Goal: Task Accomplishment & Management: Manage account settings

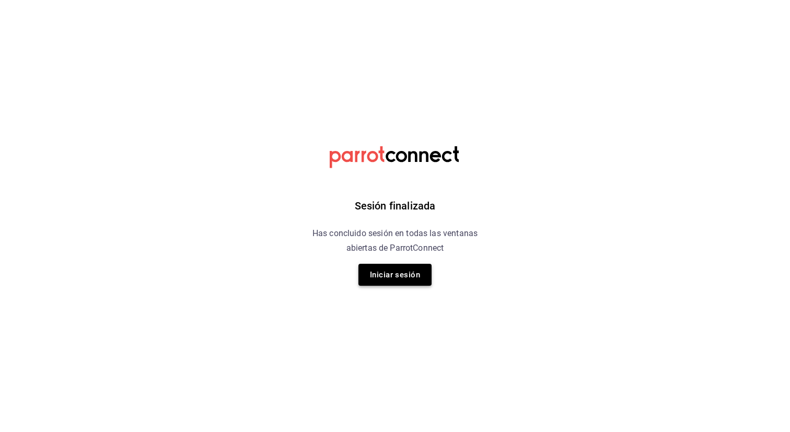
click at [389, 279] on button "Iniciar sesión" at bounding box center [395, 275] width 73 height 22
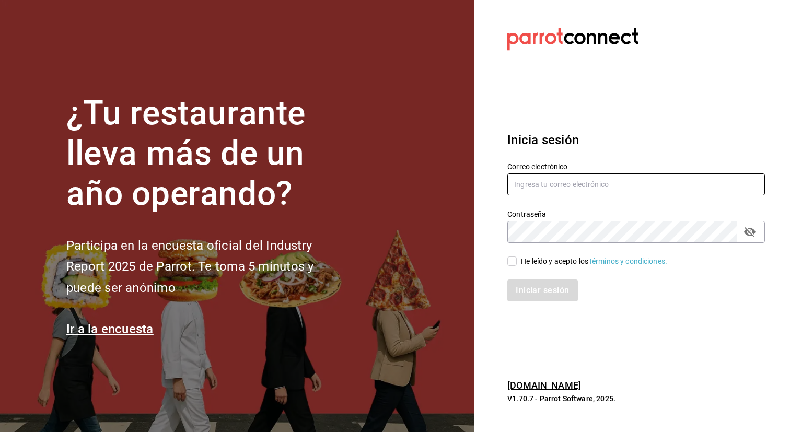
type input "admin@tacontodo.mx"
click at [514, 262] on input "He leído y acepto los Términos y condiciones." at bounding box center [511, 261] width 9 height 9
checkbox input "true"
click at [531, 288] on button "Iniciar sesión" at bounding box center [542, 291] width 71 height 22
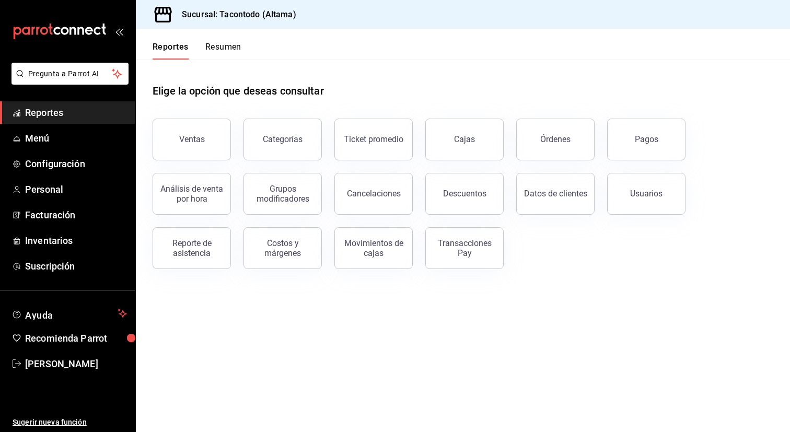
click at [219, 50] on button "Resumen" at bounding box center [223, 51] width 36 height 18
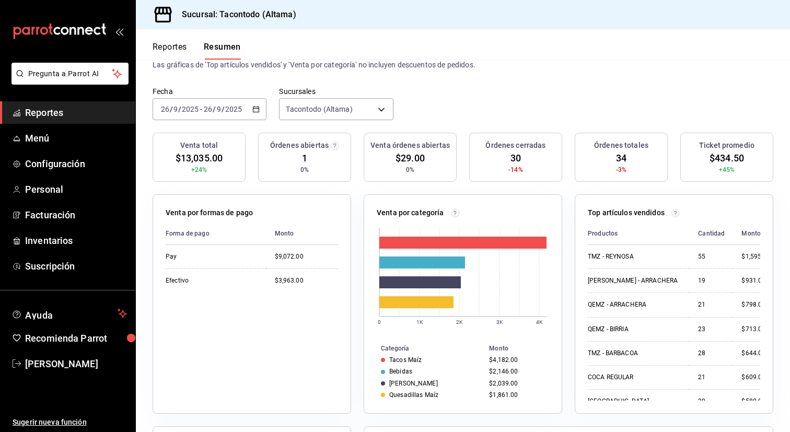
scroll to position [41, 0]
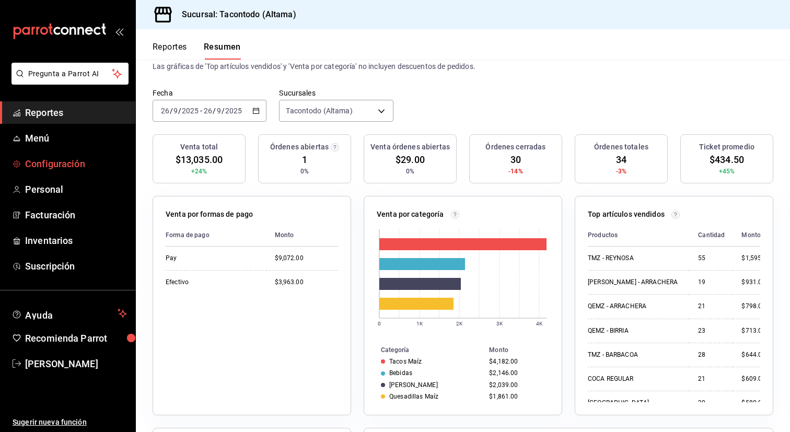
click at [73, 165] on span "Configuración" at bounding box center [76, 164] width 102 height 14
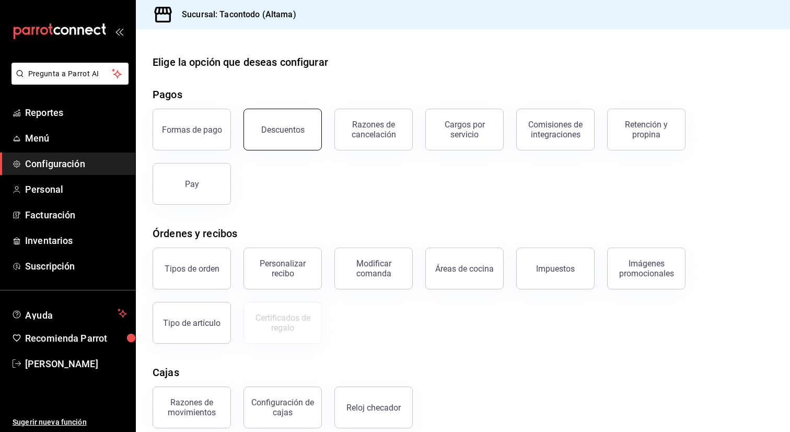
click at [290, 130] on div "Descuentos" at bounding box center [282, 130] width 43 height 10
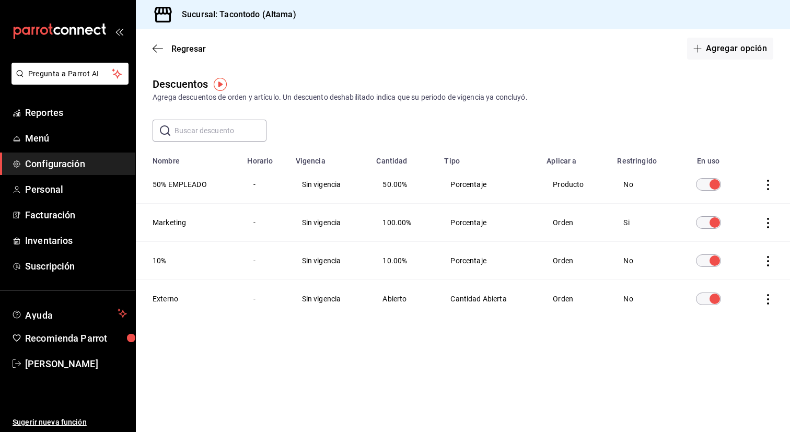
click at [769, 189] on icon "actions" at bounding box center [768, 185] width 10 height 10
click at [545, 129] on div at bounding box center [395, 216] width 790 height 432
click at [320, 184] on td "Sin vigencia" at bounding box center [330, 185] width 81 height 38
click at [402, 187] on span "50.00%" at bounding box center [395, 184] width 25 height 8
click at [471, 183] on td "Porcentaje" at bounding box center [489, 185] width 102 height 38
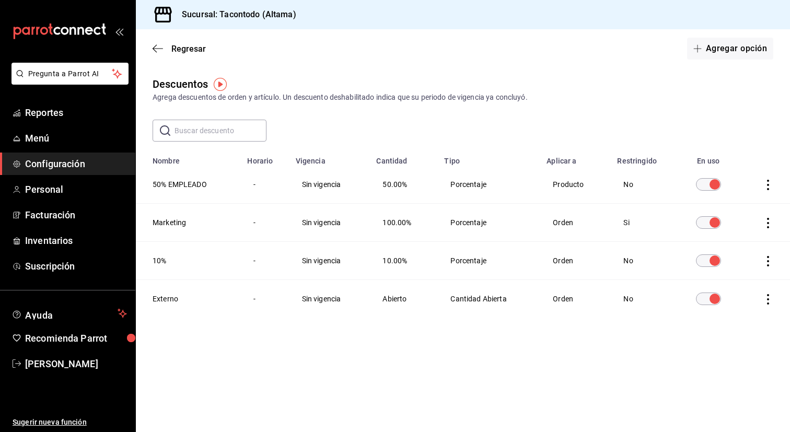
click at [560, 187] on td "Producto" at bounding box center [575, 185] width 71 height 38
click at [623, 183] on td "No" at bounding box center [644, 185] width 66 height 38
click at [179, 48] on span "Regresar" at bounding box center [188, 49] width 34 height 10
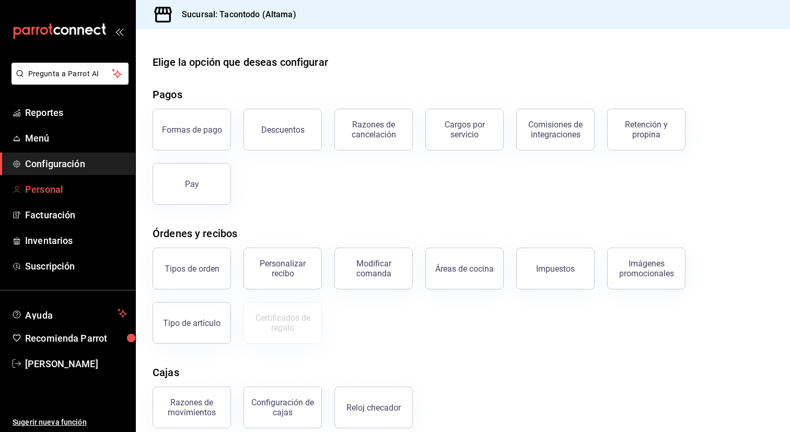
click at [59, 192] on span "Personal" at bounding box center [76, 189] width 102 height 14
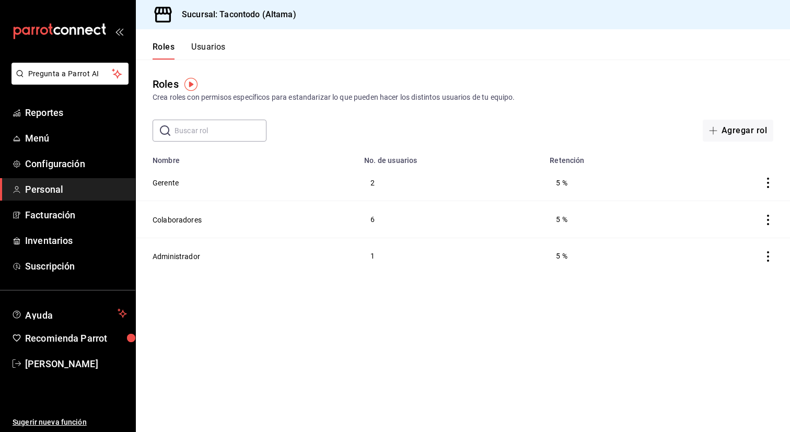
click at [189, 82] on img "button" at bounding box center [190, 84] width 13 height 13
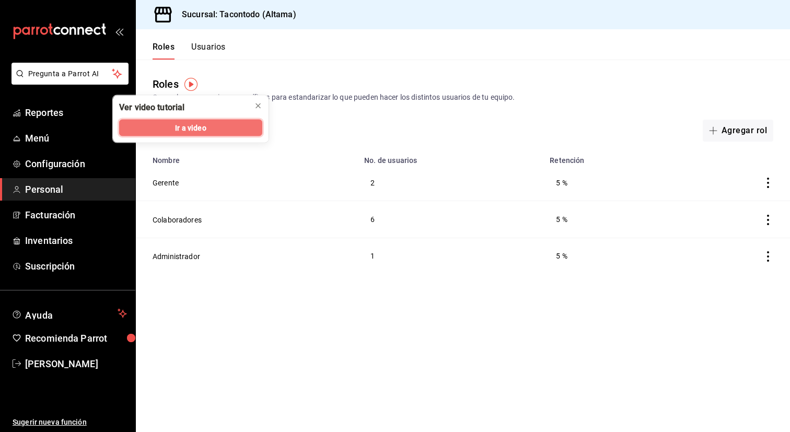
click at [187, 124] on span "Ir a video" at bounding box center [190, 127] width 31 height 11
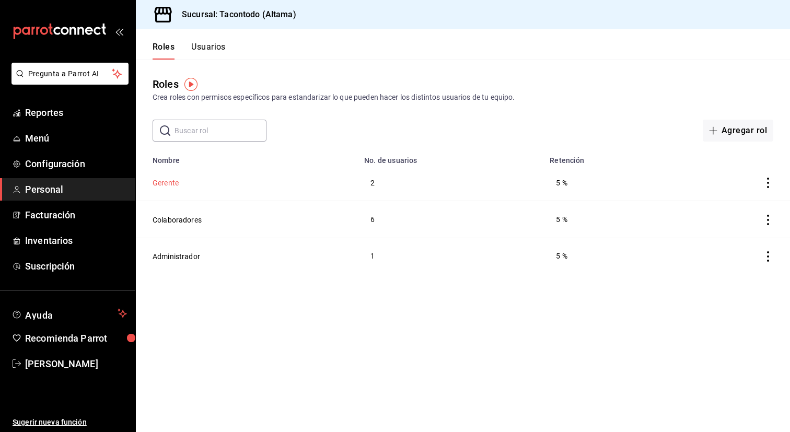
click at [167, 182] on button "Gerente" at bounding box center [166, 183] width 26 height 10
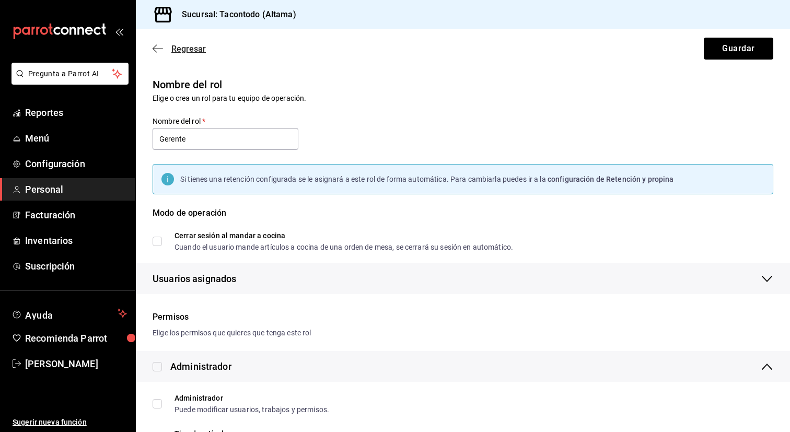
click at [166, 44] on span "Regresar" at bounding box center [179, 49] width 53 height 10
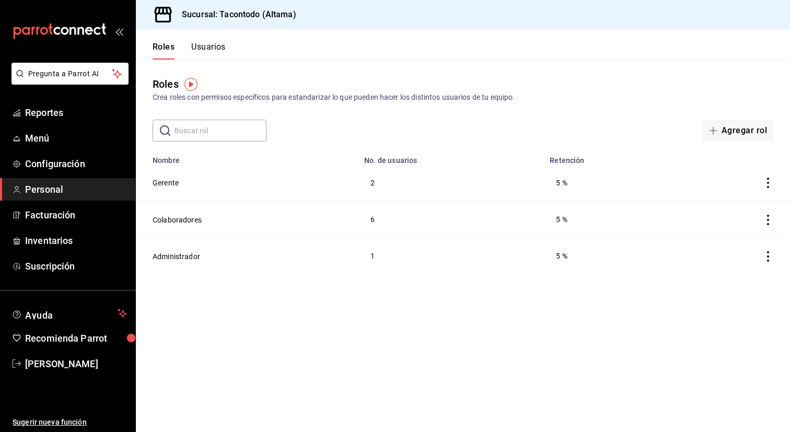
click at [214, 45] on button "Usuarios" at bounding box center [208, 51] width 34 height 18
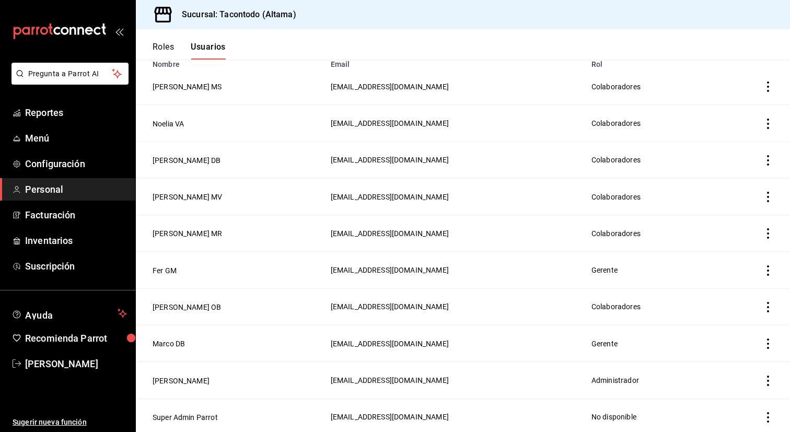
scroll to position [97, 0]
click at [169, 119] on button "Noelia VA" at bounding box center [168, 123] width 31 height 10
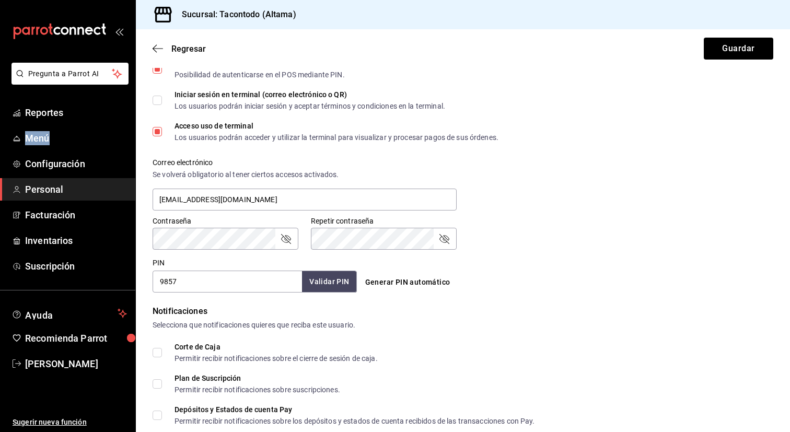
scroll to position [437, 0]
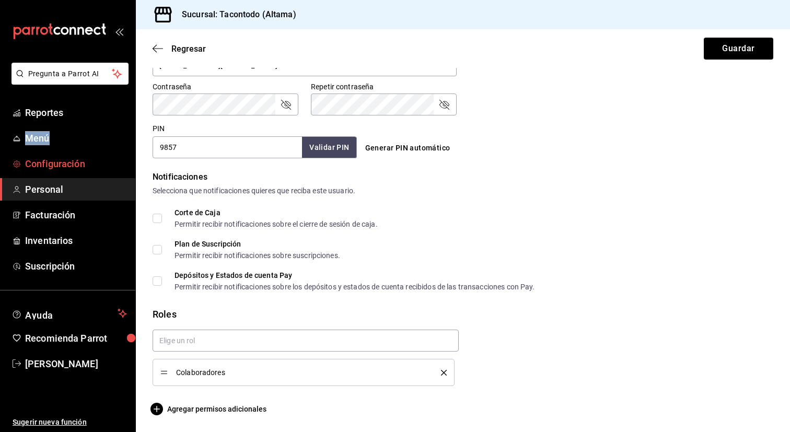
click at [58, 164] on span "Configuración" at bounding box center [76, 164] width 102 height 14
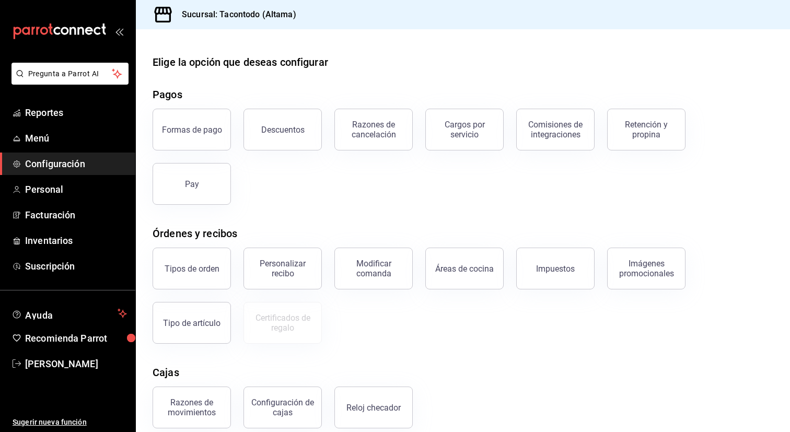
click at [58, 164] on span "Configuración" at bounding box center [76, 164] width 102 height 14
click at [279, 120] on button "Descuentos" at bounding box center [283, 130] width 78 height 42
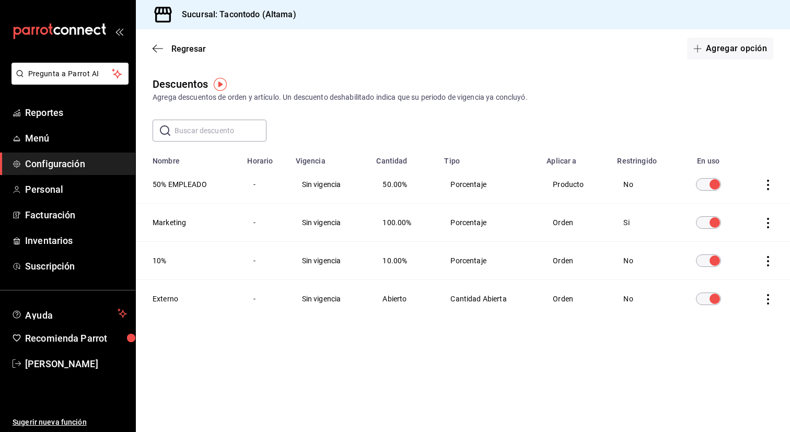
click at [767, 180] on icon "actions" at bounding box center [768, 185] width 10 height 10
click at [667, 134] on div at bounding box center [395, 216] width 790 height 432
click at [728, 48] on button "Agregar opción" at bounding box center [730, 49] width 86 height 22
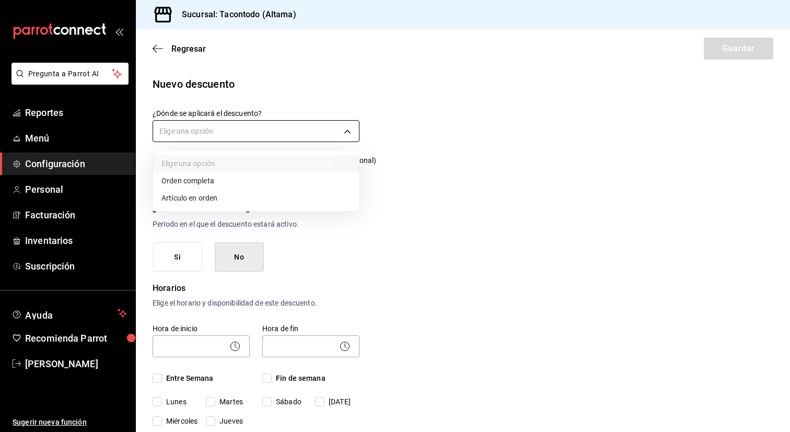
click at [322, 133] on body "Pregunta a Parrot AI Reportes Menú Configuración Personal Facturación Inventari…" at bounding box center [395, 216] width 790 height 432
click at [499, 142] on div at bounding box center [395, 216] width 790 height 432
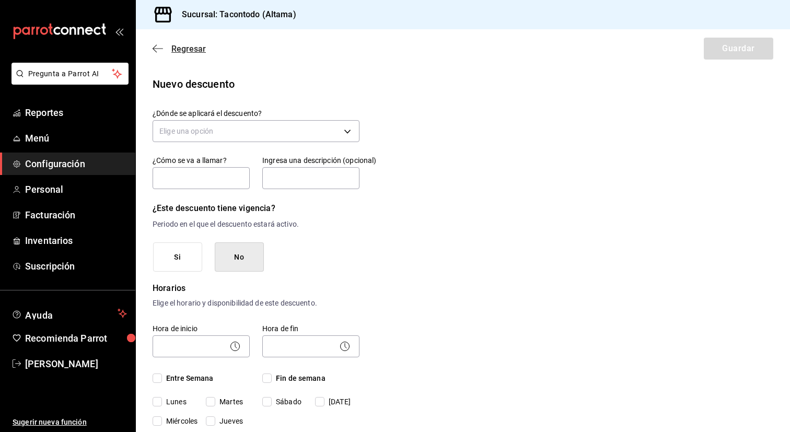
click at [156, 45] on icon "button" at bounding box center [155, 49] width 4 height 8
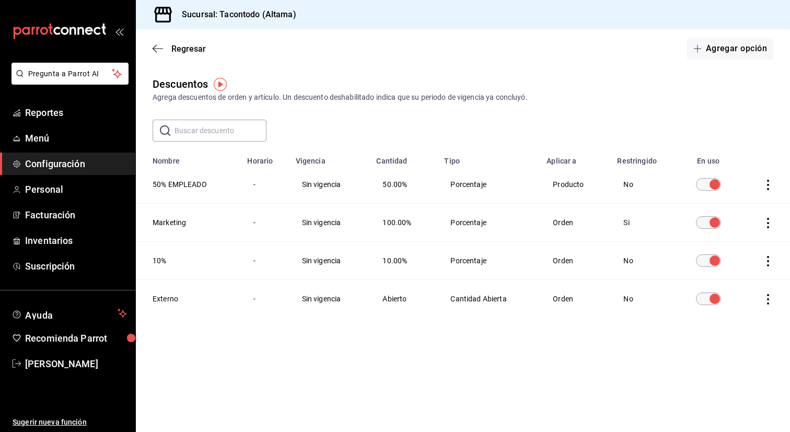
click at [172, 222] on th "Marketing" at bounding box center [188, 223] width 105 height 38
click at [169, 222] on th "Marketing" at bounding box center [188, 223] width 105 height 38
click at [253, 224] on td "-" at bounding box center [265, 223] width 48 height 38
click at [323, 225] on td "Sin vigencia" at bounding box center [330, 223] width 81 height 38
click at [765, 297] on icon "actions" at bounding box center [768, 299] width 10 height 10
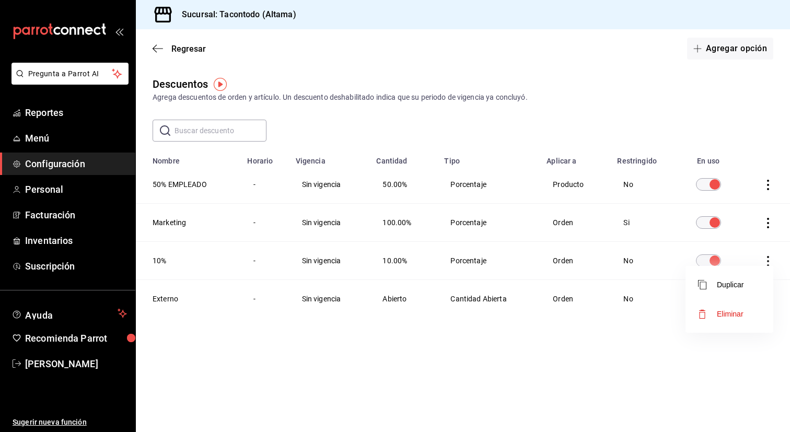
click at [737, 311] on span "Eliminar" at bounding box center [730, 314] width 27 height 8
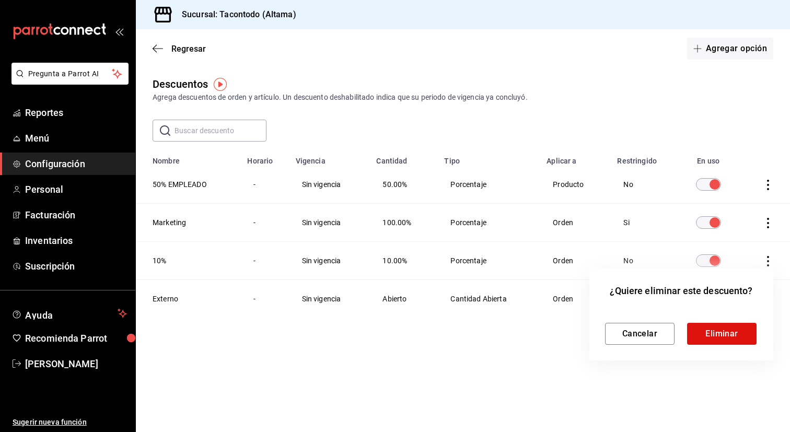
click at [708, 320] on div "Cancelar Eliminar" at bounding box center [681, 325] width 153 height 39
click at [703, 327] on button "Eliminar" at bounding box center [722, 334] width 70 height 22
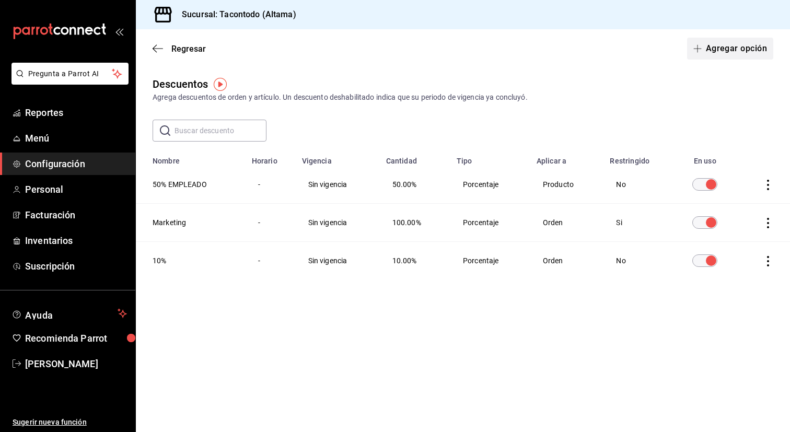
click at [729, 52] on button "Agregar opción" at bounding box center [730, 49] width 86 height 22
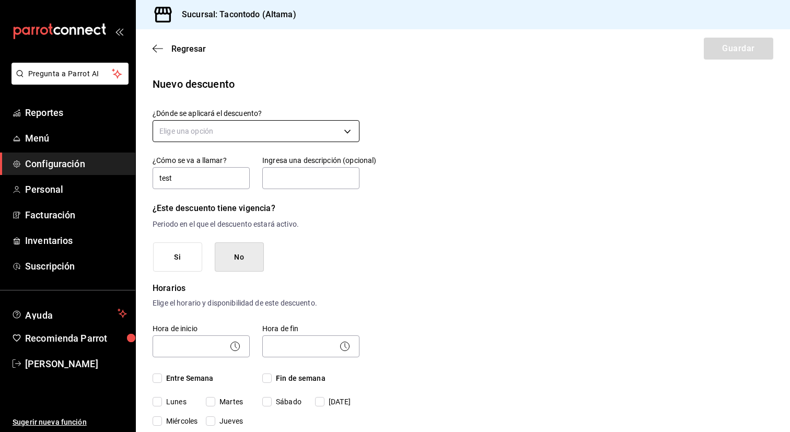
type input "test"
click at [271, 133] on body "Pregunta a Parrot AI Reportes Menú Configuración Personal Facturación Inventari…" at bounding box center [395, 216] width 790 height 432
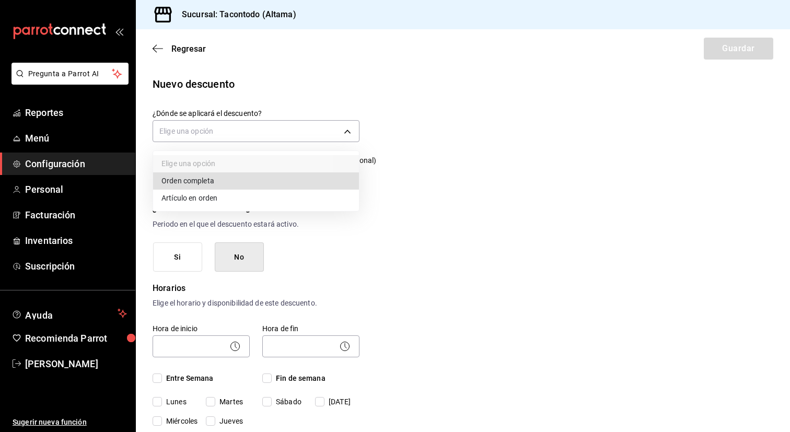
click at [314, 184] on li "Orden completa" at bounding box center [256, 180] width 206 height 17
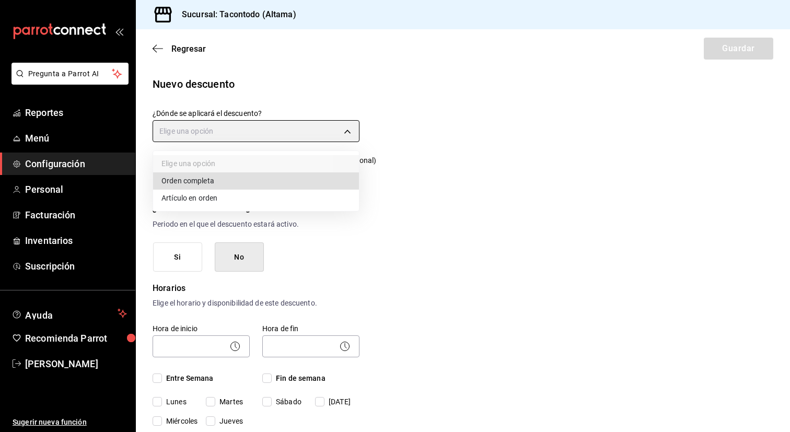
type input "ORDER"
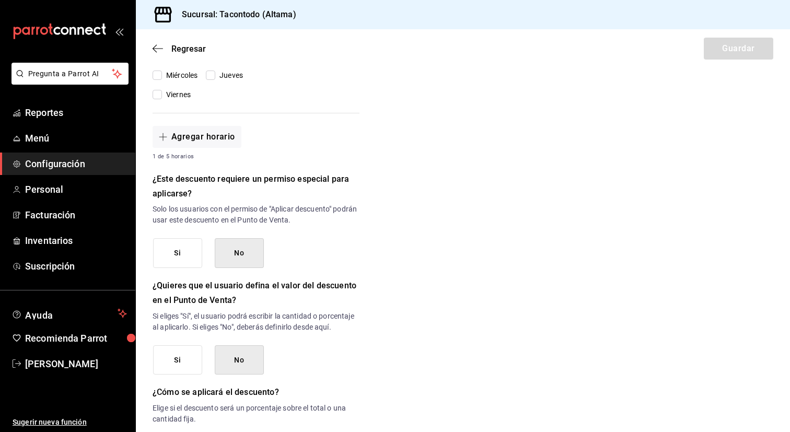
scroll to position [441, 0]
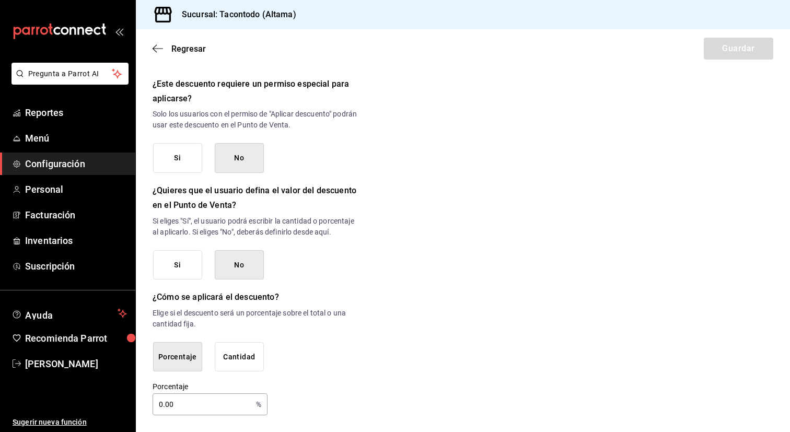
click at [203, 404] on input "0.00" at bounding box center [202, 404] width 99 height 21
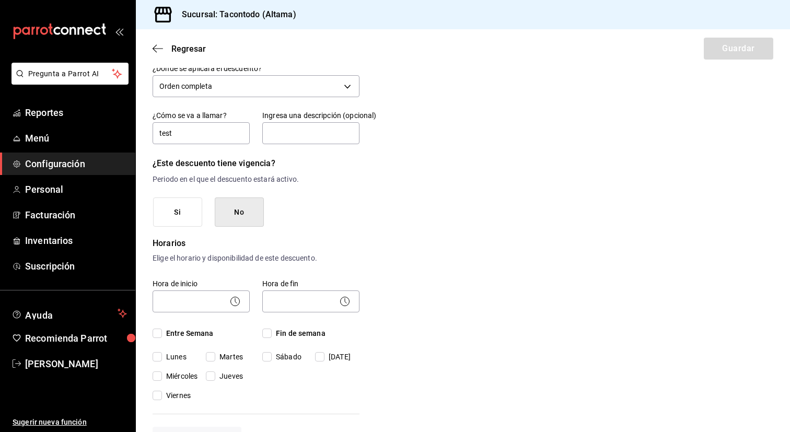
scroll to position [42, 0]
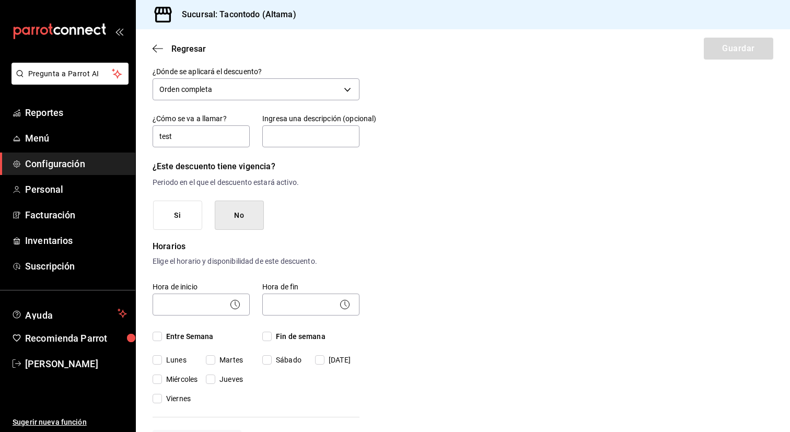
type input "10"
click at [269, 337] on input "Fin de semana" at bounding box center [266, 336] width 9 height 9
checkbox input "true"
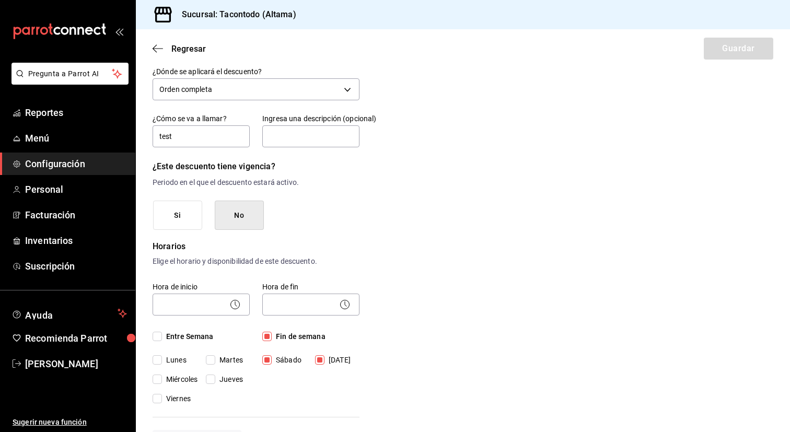
click at [269, 337] on input "Fin de semana" at bounding box center [266, 336] width 9 height 9
checkbox input "false"
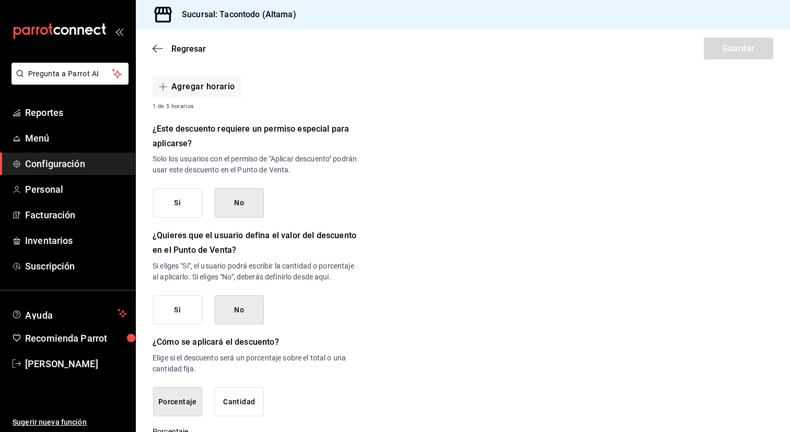
scroll to position [403, 0]
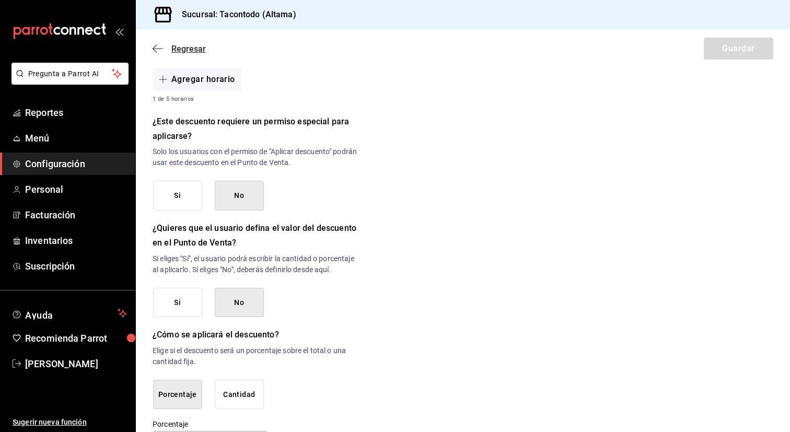
click at [159, 53] on icon "button" at bounding box center [158, 48] width 10 height 9
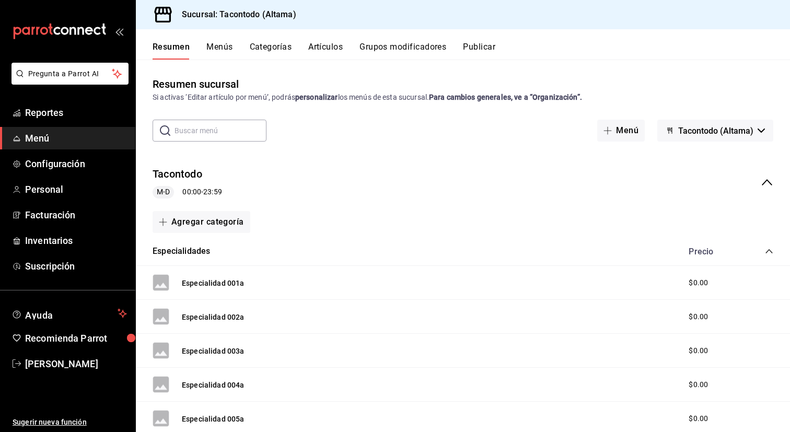
click at [276, 49] on button "Categorías" at bounding box center [271, 51] width 42 height 18
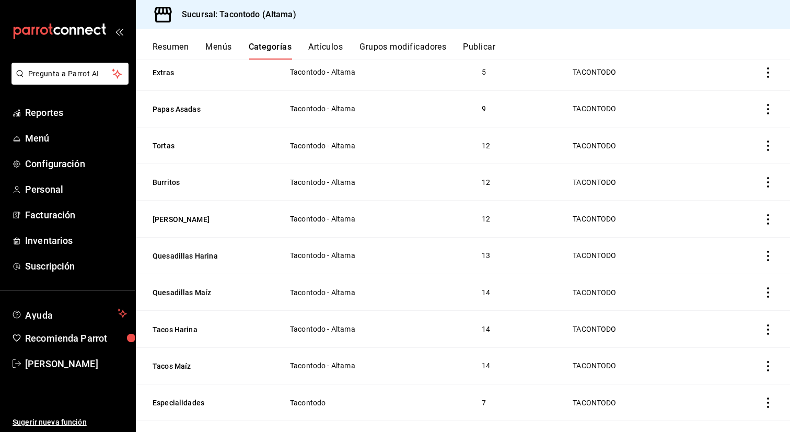
scroll to position [269, 0]
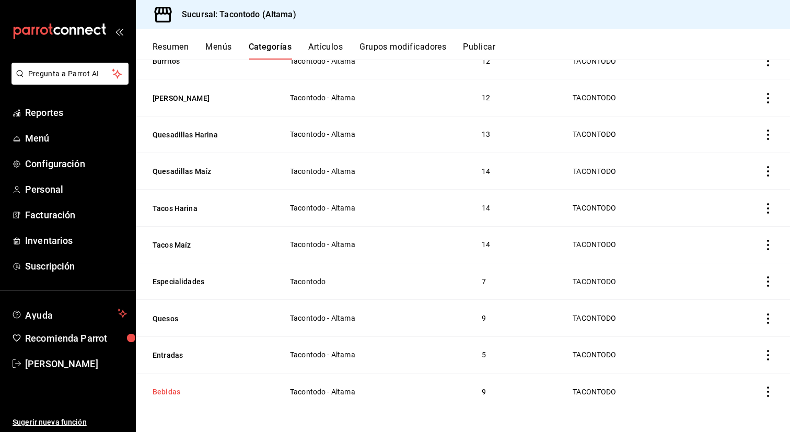
click at [166, 387] on button "Bebidas" at bounding box center [205, 392] width 105 height 10
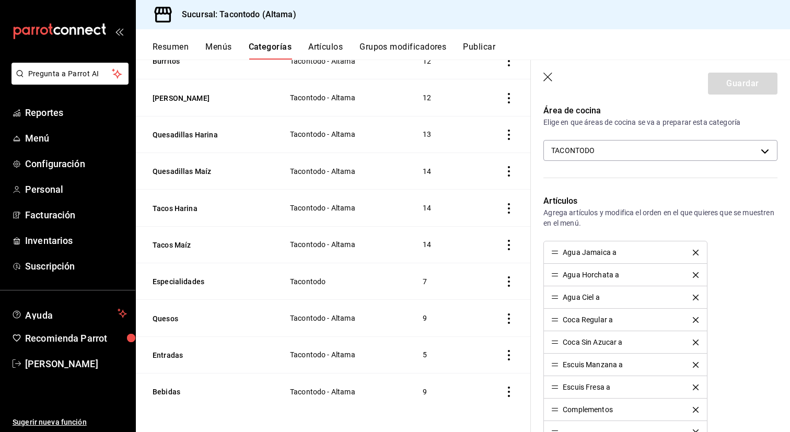
scroll to position [504, 0]
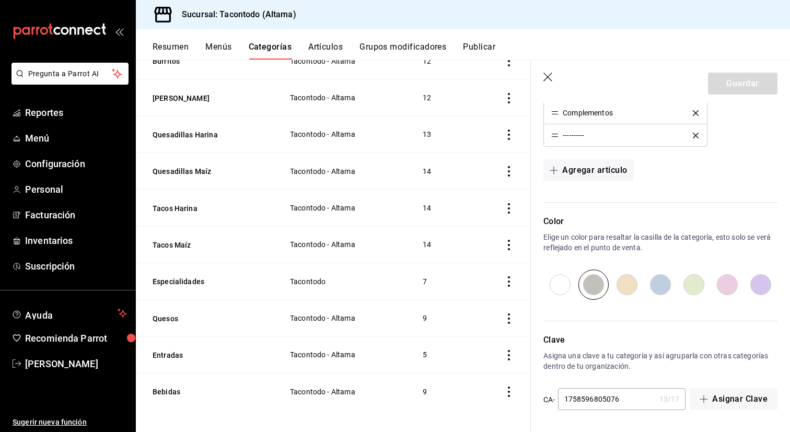
click at [563, 288] on input "radio" at bounding box center [560, 285] width 33 height 30
radio input "true"
click at [736, 82] on button "Guardar" at bounding box center [743, 84] width 70 height 22
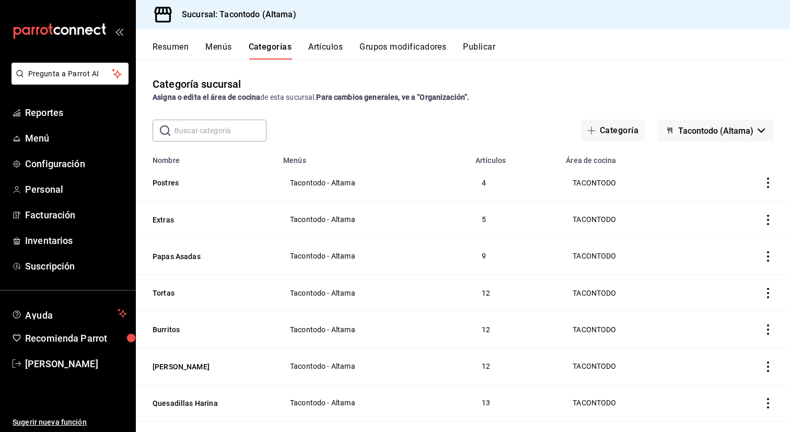
scroll to position [269, 0]
